Goal: Information Seeking & Learning: Learn about a topic

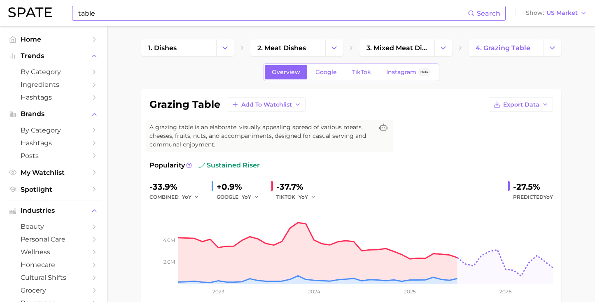
click at [135, 19] on input "table" at bounding box center [272, 13] width 390 height 14
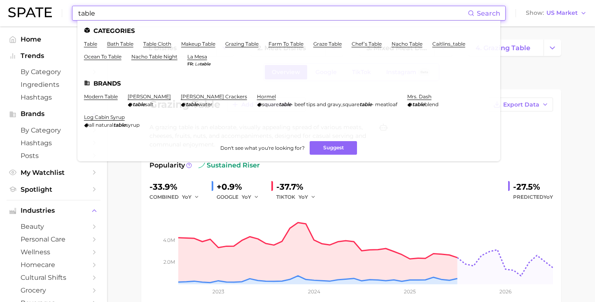
click at [135, 19] on input "table" at bounding box center [272, 13] width 390 height 14
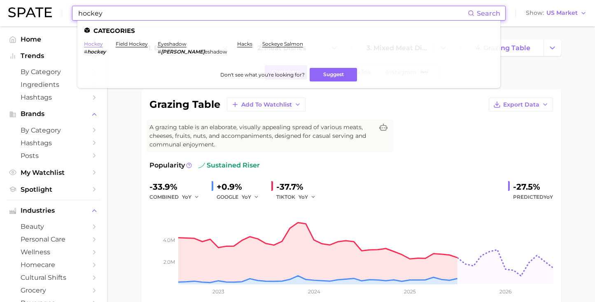
type input "hockey"
click at [95, 44] on link "hockey" at bounding box center [93, 44] width 19 height 6
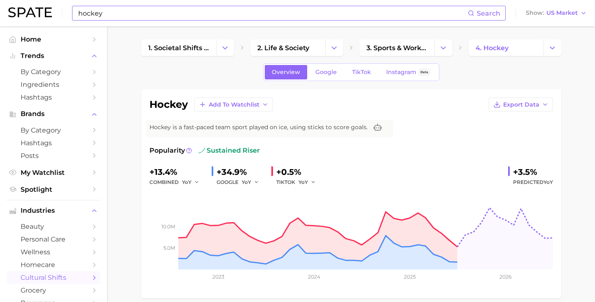
scroll to position [2, 0]
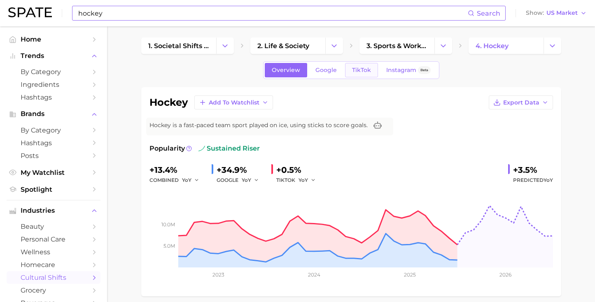
click at [375, 67] on link "TikTok" at bounding box center [361, 70] width 33 height 14
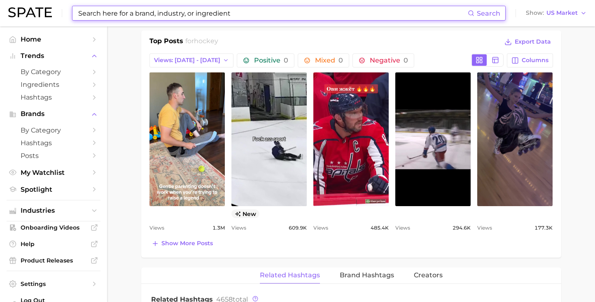
scroll to position [515, 0]
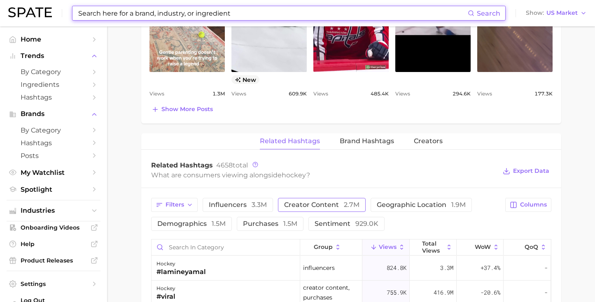
click at [333, 211] on button "creator content 2.7m" at bounding box center [322, 205] width 88 height 14
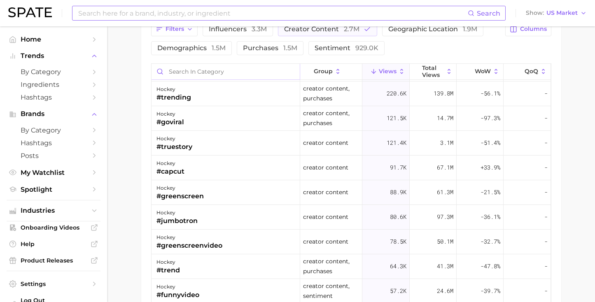
scroll to position [28, 0]
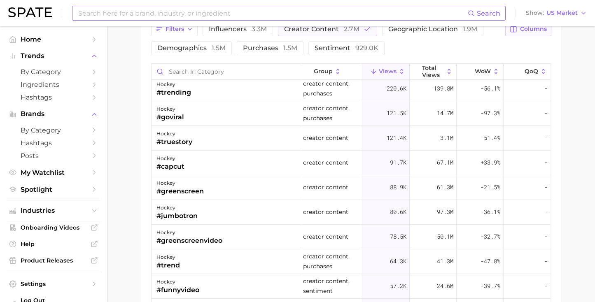
click at [542, 33] on span "Columns" at bounding box center [533, 29] width 27 height 7
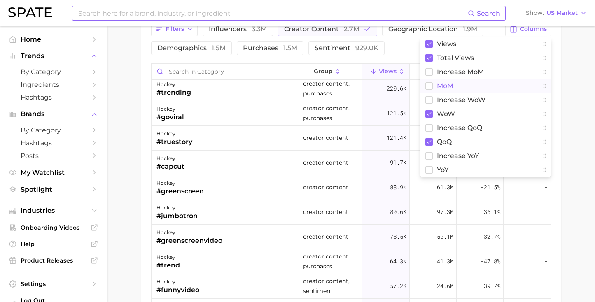
click at [455, 87] on button "MoM" at bounding box center [485, 86] width 132 height 14
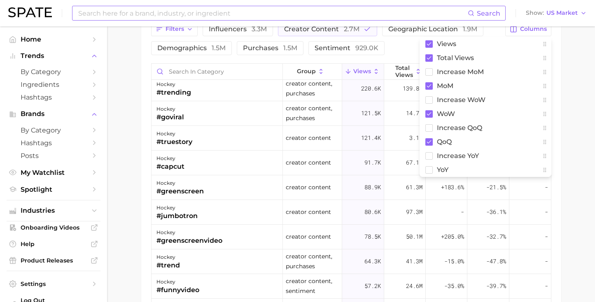
click at [395, 22] on div "Search Show US Market" at bounding box center [297, 13] width 578 height 26
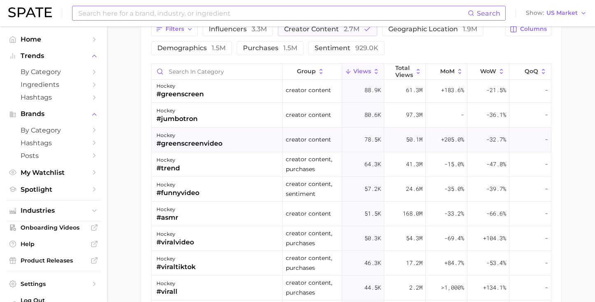
scroll to position [158, 0]
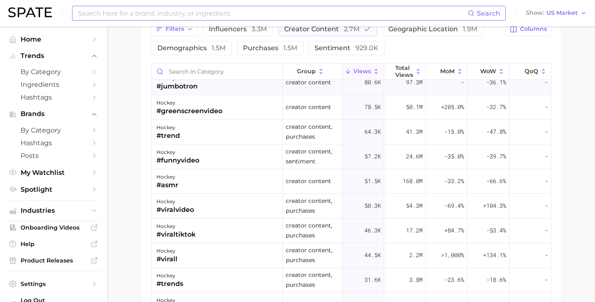
click at [230, 86] on div "hockey #jumbotron" at bounding box center [217, 82] width 132 height 25
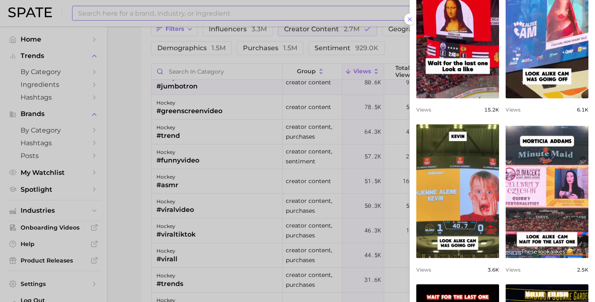
scroll to position [0, 0]
click at [310, 174] on div at bounding box center [297, 151] width 595 height 302
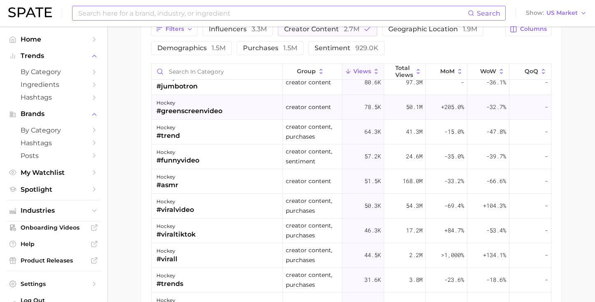
click at [235, 117] on div "hockey #greenscreenvideo" at bounding box center [217, 107] width 132 height 25
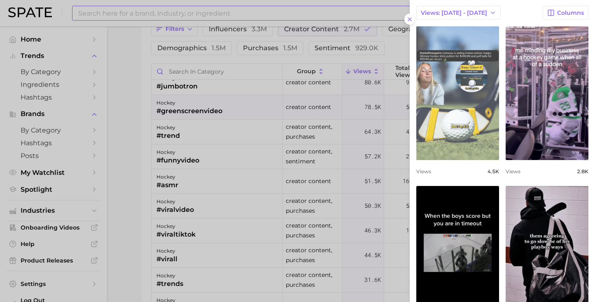
scroll to position [148, 0]
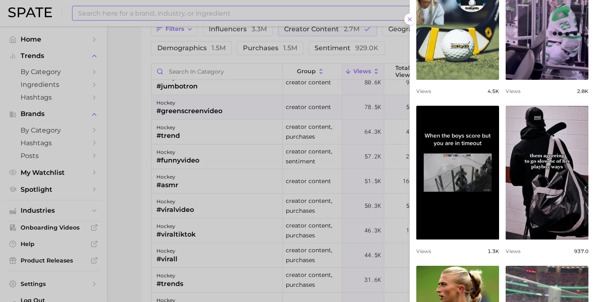
click at [208, 147] on div at bounding box center [297, 151] width 595 height 302
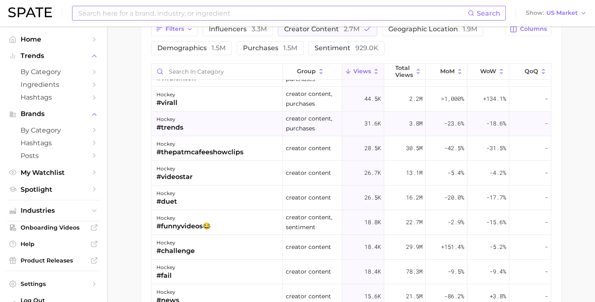
scroll to position [316, 0]
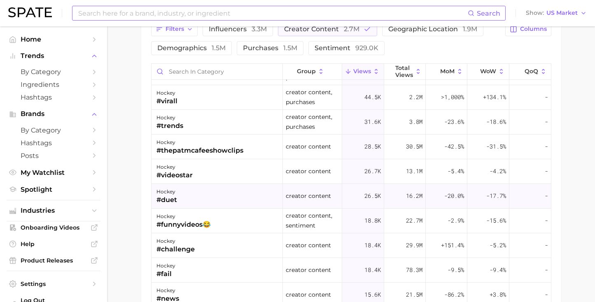
click at [214, 199] on div "hockey #duet" at bounding box center [217, 196] width 132 height 25
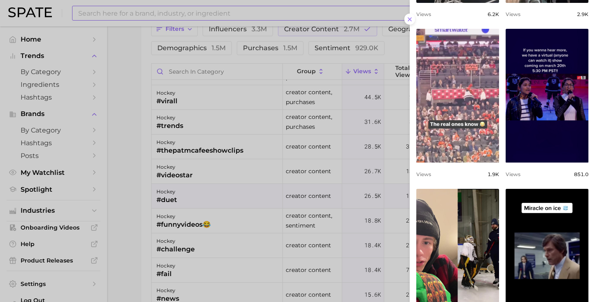
scroll to position [0, 0]
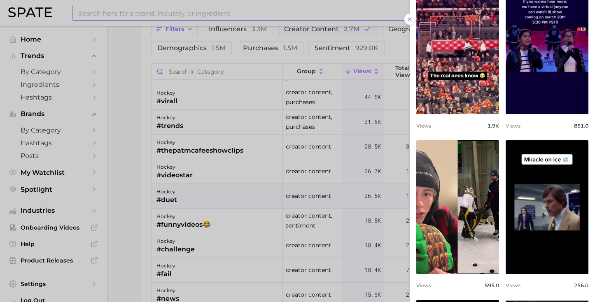
click at [294, 203] on div at bounding box center [297, 151] width 595 height 302
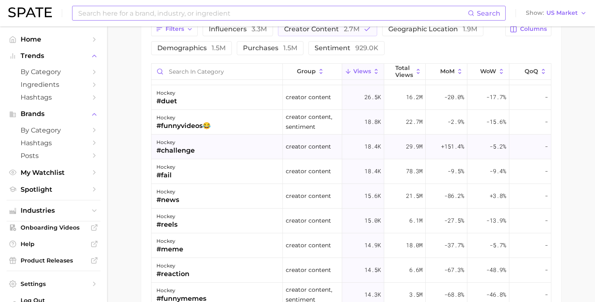
click at [243, 143] on div "hockey #challenge" at bounding box center [217, 147] width 132 height 25
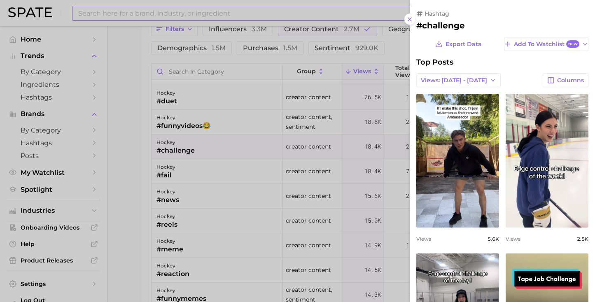
click at [304, 207] on div at bounding box center [297, 151] width 595 height 302
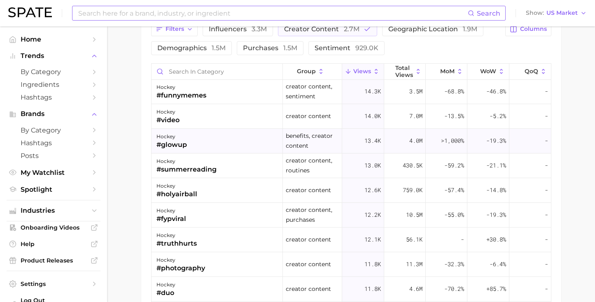
scroll to position [593, 0]
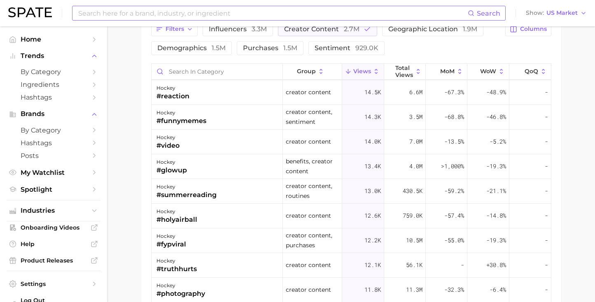
click at [275, 11] on input at bounding box center [272, 13] width 390 height 14
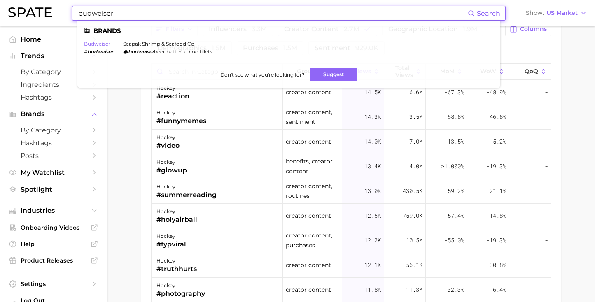
type input "budweiser"
click at [100, 41] on link "budweiser" at bounding box center [97, 44] width 26 height 6
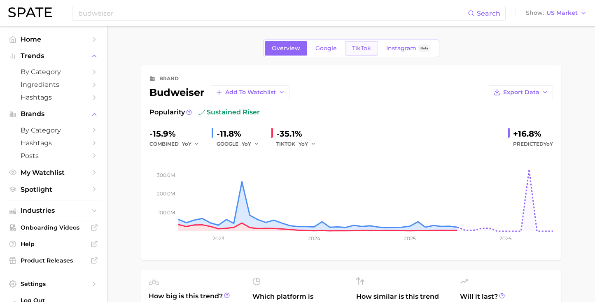
scroll to position [0, 0]
click at [361, 55] on link "TikTok" at bounding box center [361, 48] width 33 height 14
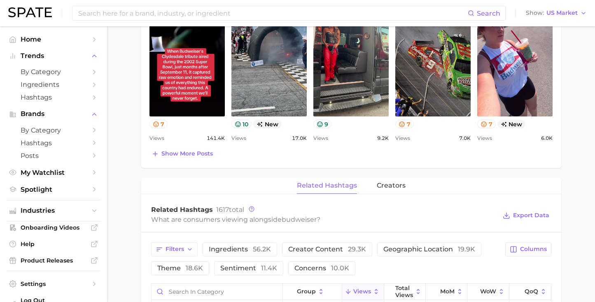
scroll to position [460, 0]
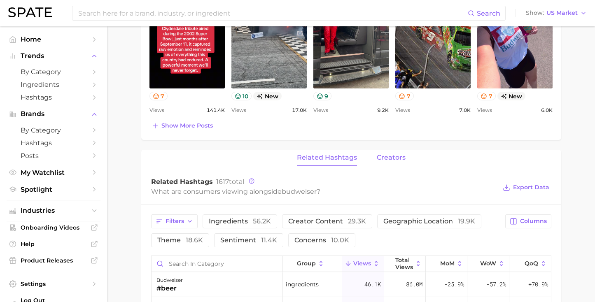
click at [394, 157] on span "creators" at bounding box center [391, 157] width 29 height 7
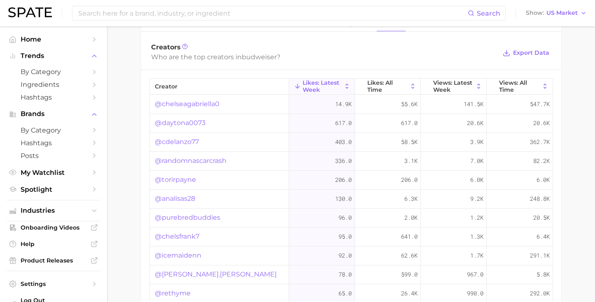
click at [193, 105] on link "@chelseagabriella0" at bounding box center [187, 104] width 65 height 10
click at [177, 121] on link "@daytona0073" at bounding box center [180, 123] width 51 height 10
click at [186, 141] on link "@cdelanzo77" at bounding box center [177, 142] width 44 height 10
click at [165, 159] on link "@randomnascarcrash" at bounding box center [191, 161] width 72 height 10
click at [175, 216] on link "@purebredbuddies" at bounding box center [187, 218] width 65 height 10
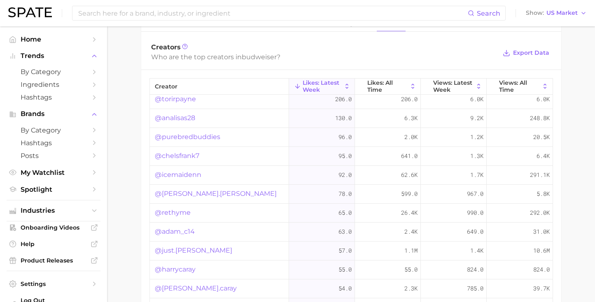
scroll to position [82, 0]
click at [188, 170] on link "@icemaidenn" at bounding box center [178, 174] width 47 height 10
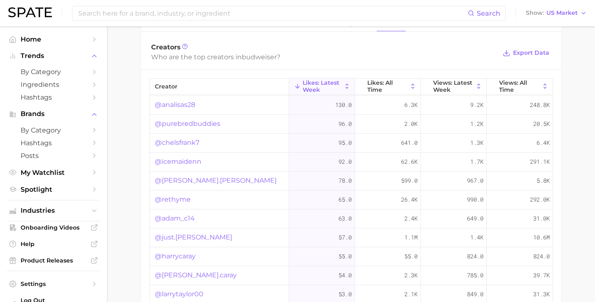
scroll to position [94, 0]
click at [174, 239] on link "@just.[PERSON_NAME]" at bounding box center [193, 238] width 77 height 10
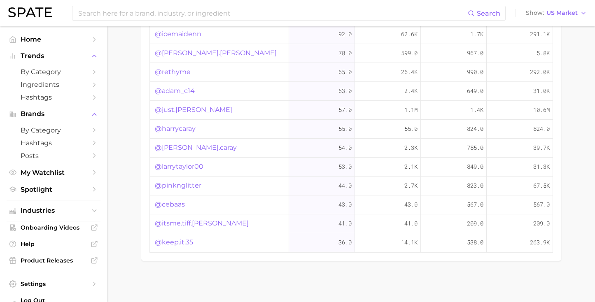
scroll to position [722, 0]
click at [175, 245] on link "@keep.it.35" at bounding box center [174, 243] width 38 height 10
click at [178, 186] on link "@pinknglitter" at bounding box center [178, 186] width 47 height 10
click at [180, 111] on link "@just.[PERSON_NAME]" at bounding box center [193, 110] width 77 height 10
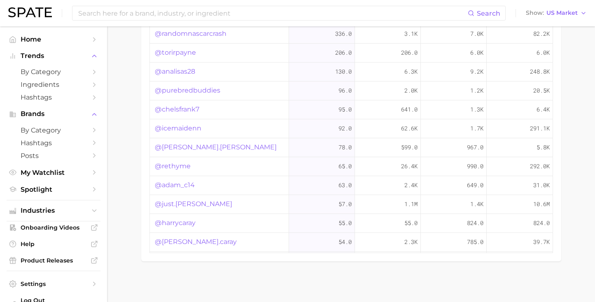
click at [176, 91] on link "@purebredbuddies" at bounding box center [187, 91] width 65 height 10
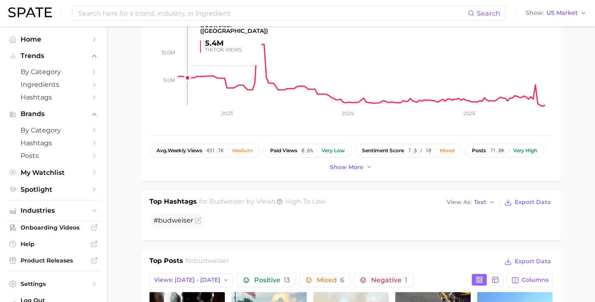
scroll to position [361, 0]
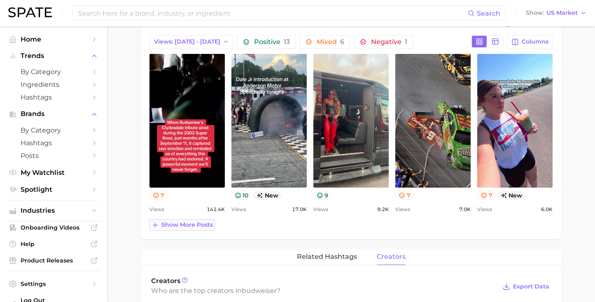
click at [196, 226] on span "Show more posts" at bounding box center [186, 224] width 51 height 7
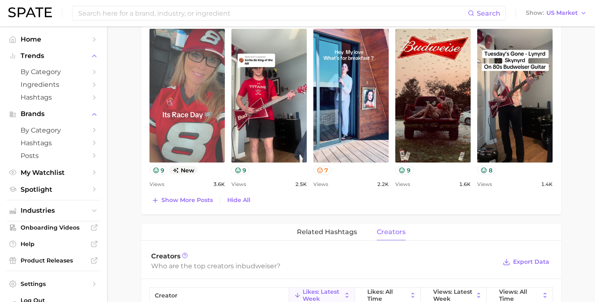
scroll to position [559, 0]
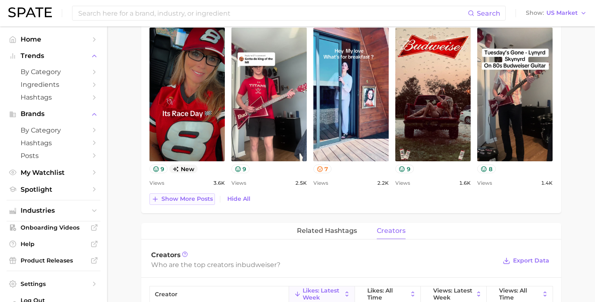
click at [195, 203] on span "Show more posts" at bounding box center [186, 199] width 51 height 7
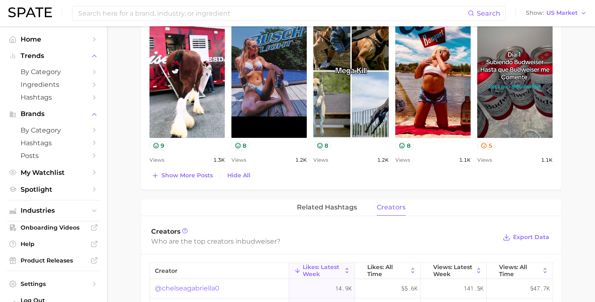
scroll to position [754, 0]
click at [196, 175] on span "Show more posts" at bounding box center [186, 175] width 51 height 7
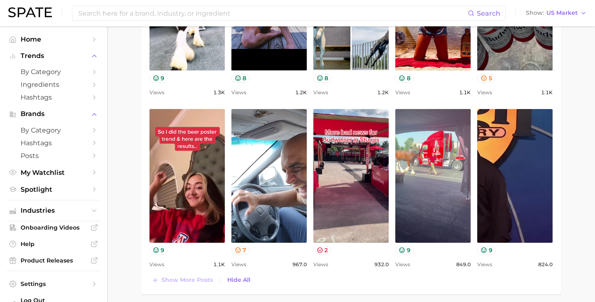
scroll to position [934, 0]
